Goal: Check status: Check status

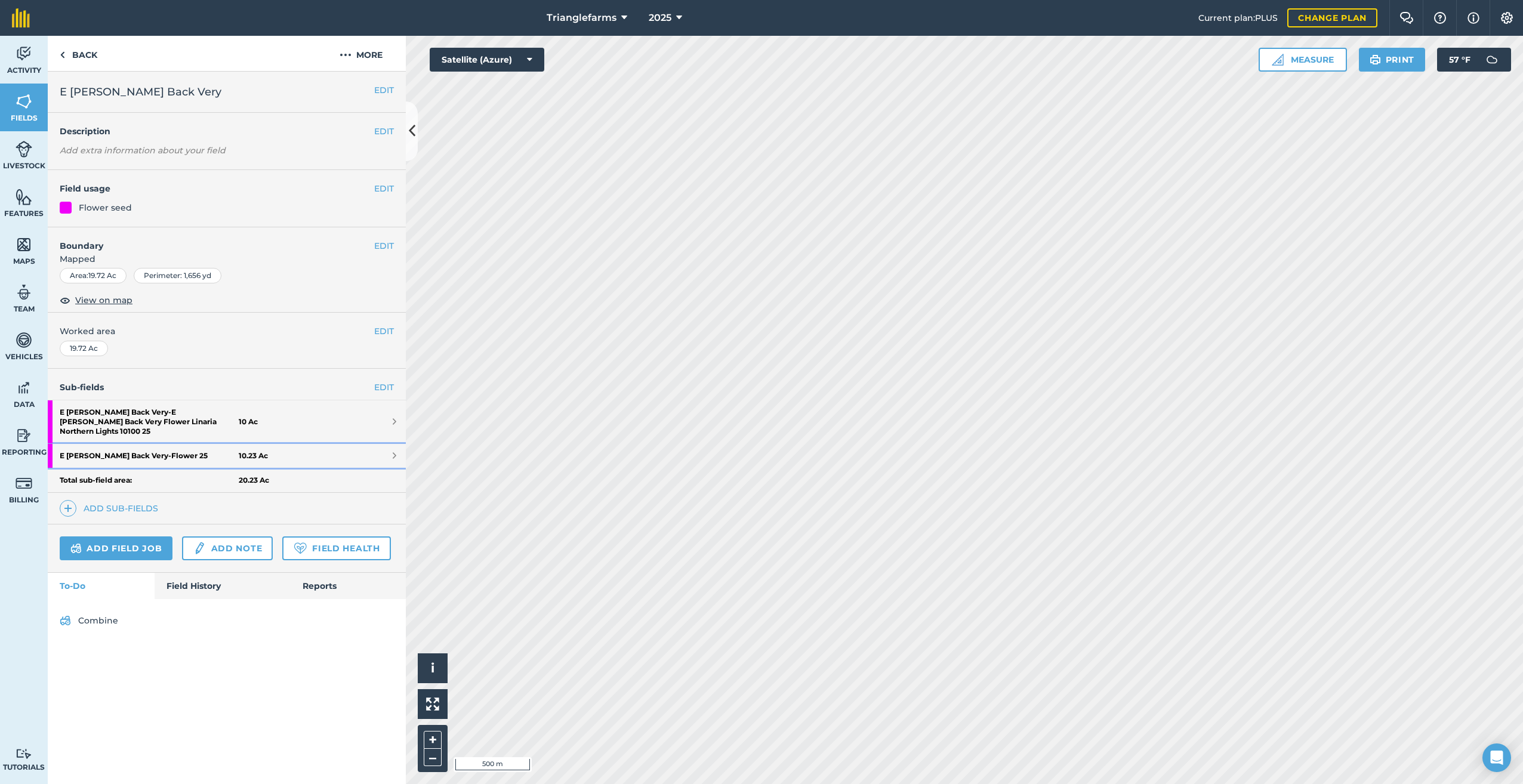
click at [115, 444] on strong "E [PERSON_NAME] Back Very - Flower 25" at bounding box center [150, 456] width 179 height 24
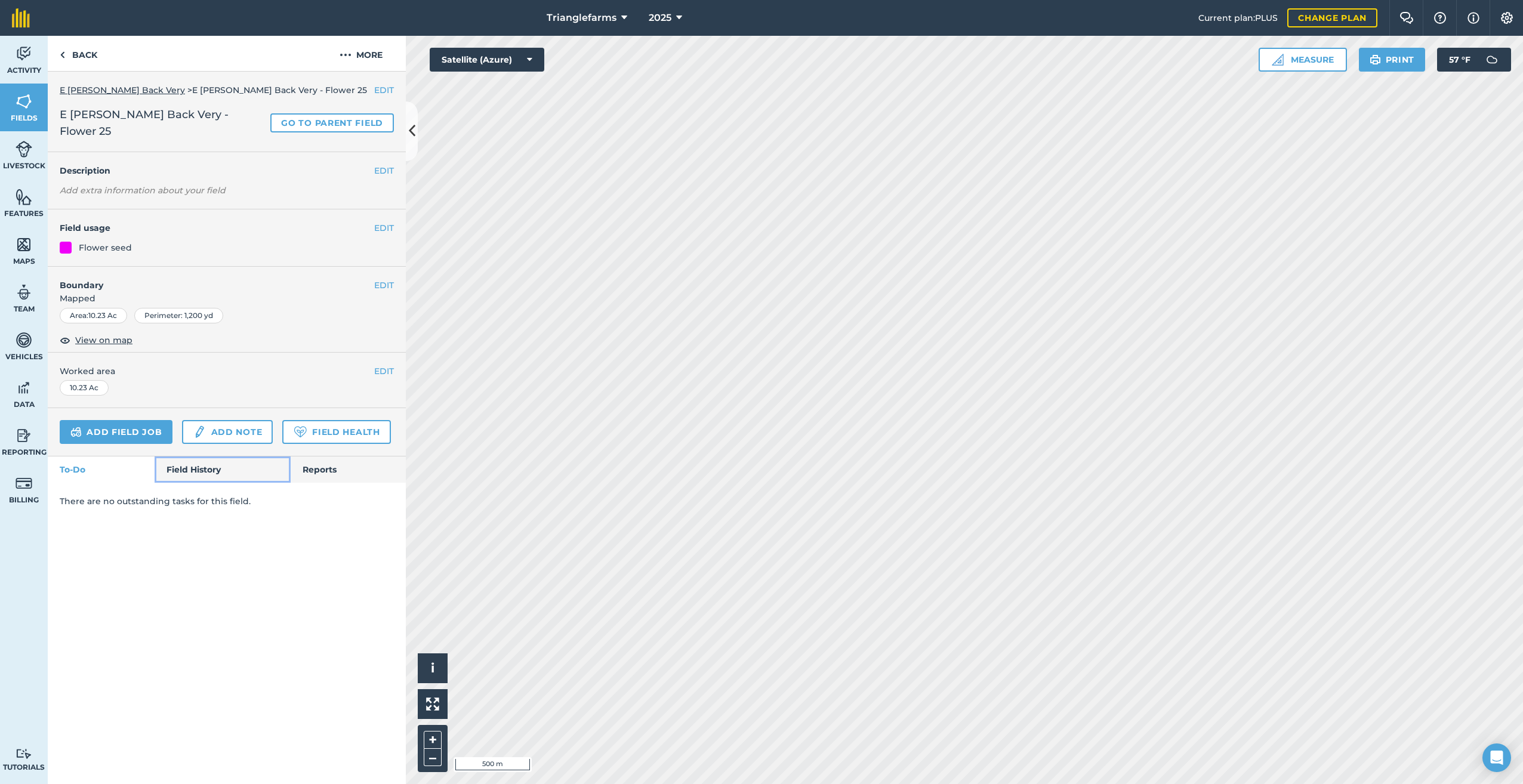
click at [196, 456] on link "Field History" at bounding box center [222, 469] width 136 height 26
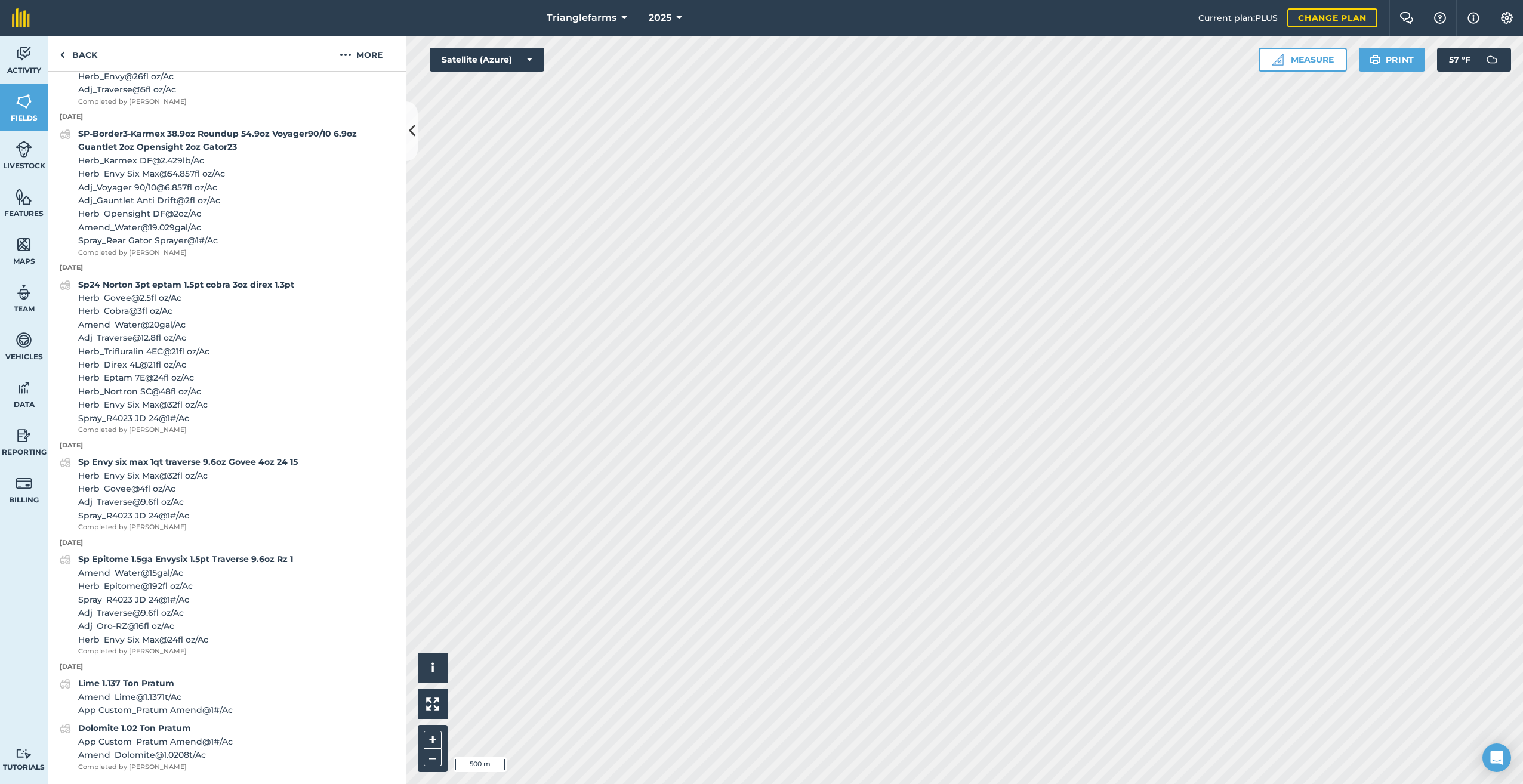
scroll to position [623, 0]
drag, startPoint x: 66, startPoint y: 60, endPoint x: 93, endPoint y: 89, distance: 39.6
click at [66, 60] on link "Back" at bounding box center [78, 53] width 62 height 36
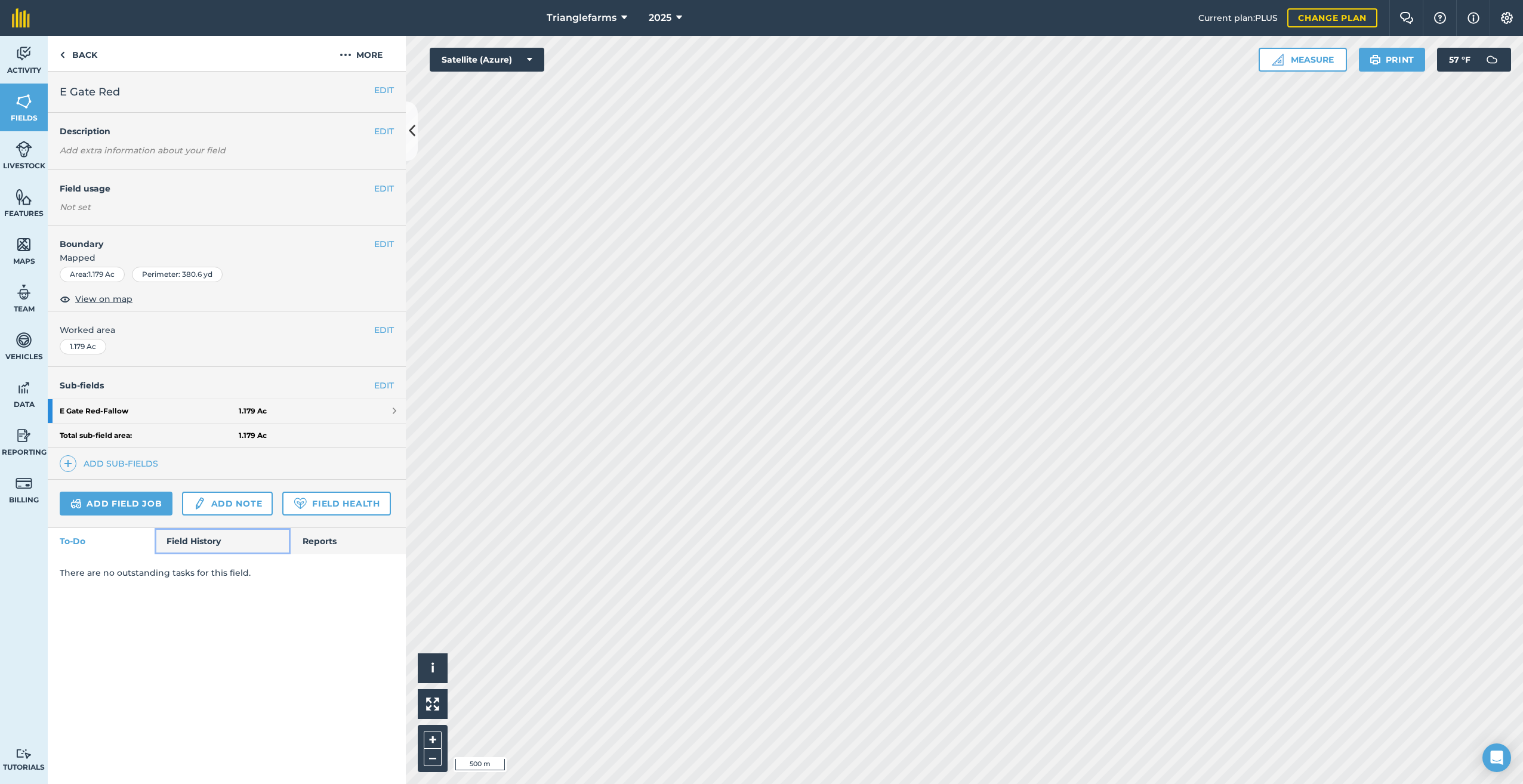
click at [185, 542] on link "Field History" at bounding box center [222, 541] width 136 height 26
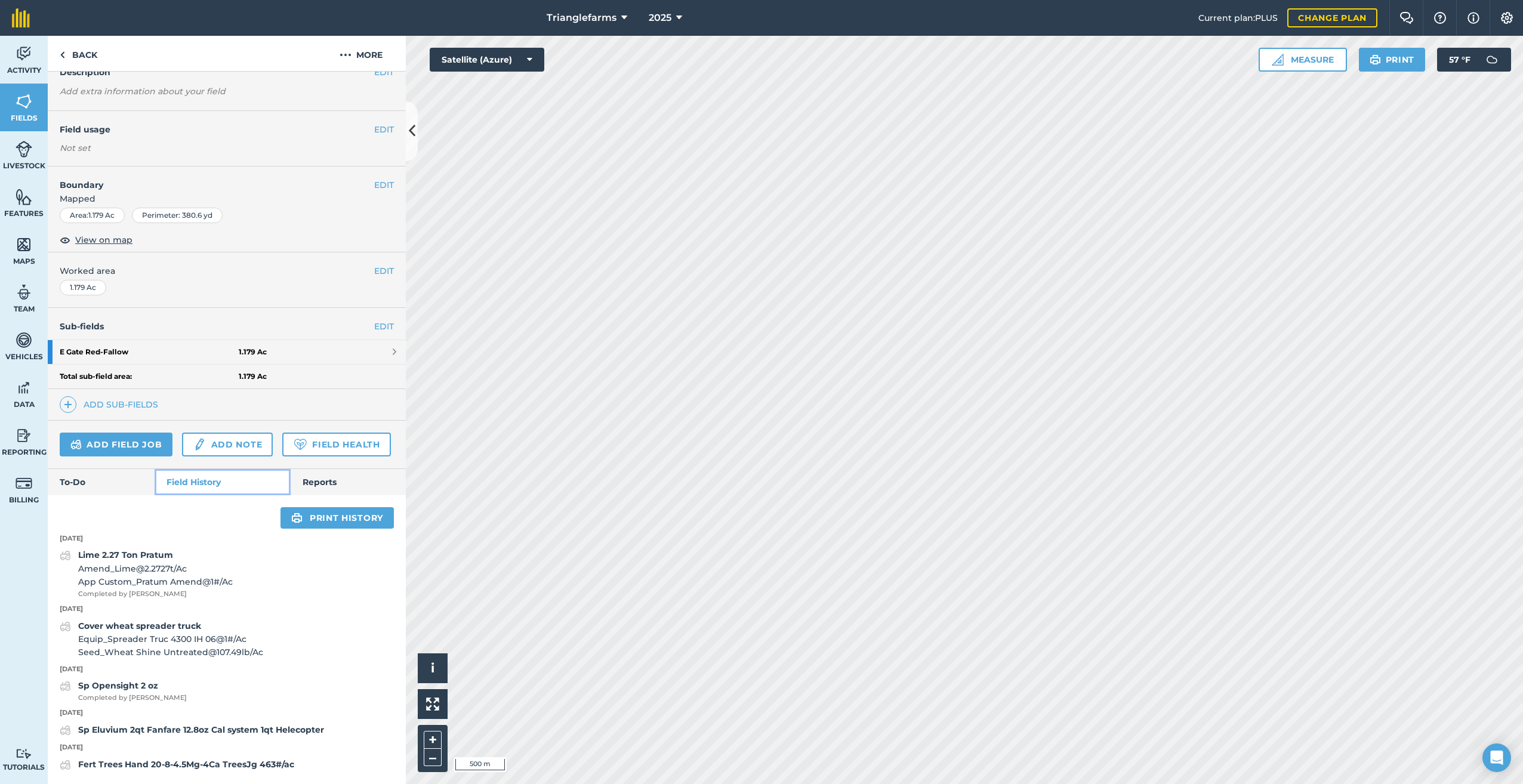
scroll to position [93, 0]
